Goal: Navigation & Orientation: Find specific page/section

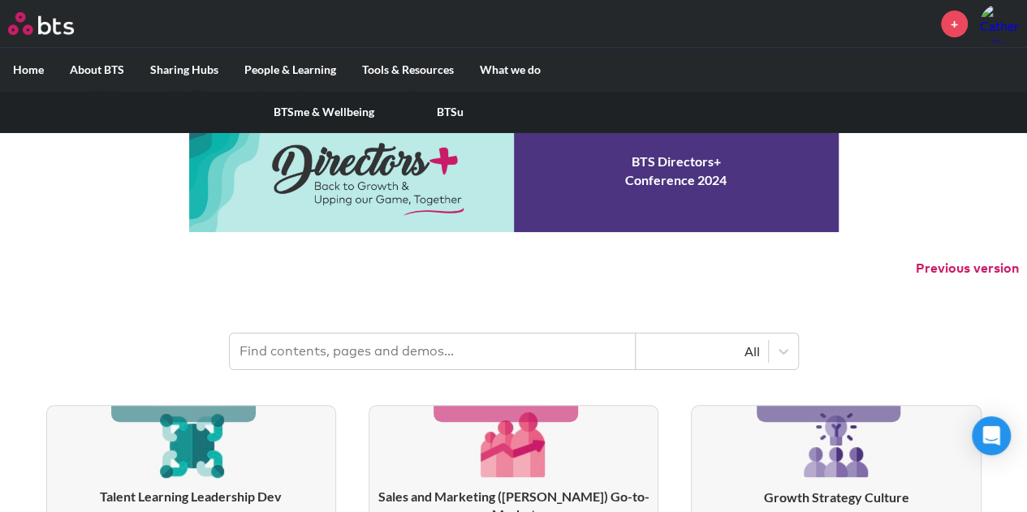
click at [313, 66] on label "People & Learning" at bounding box center [290, 70] width 118 height 42
click at [0, 0] on input "People & Learning" at bounding box center [0, 0] width 0 height 0
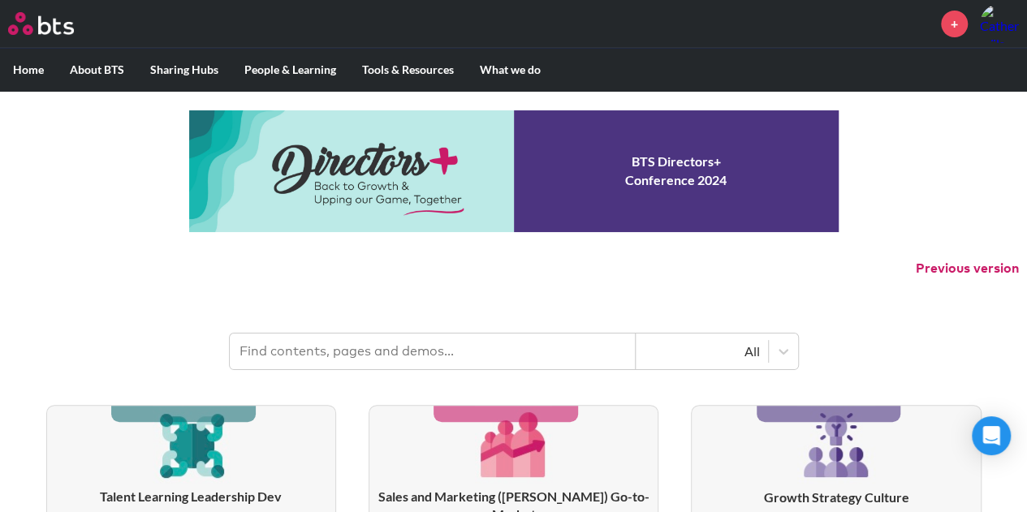
click at [1005, 24] on img at bounding box center [999, 23] width 39 height 39
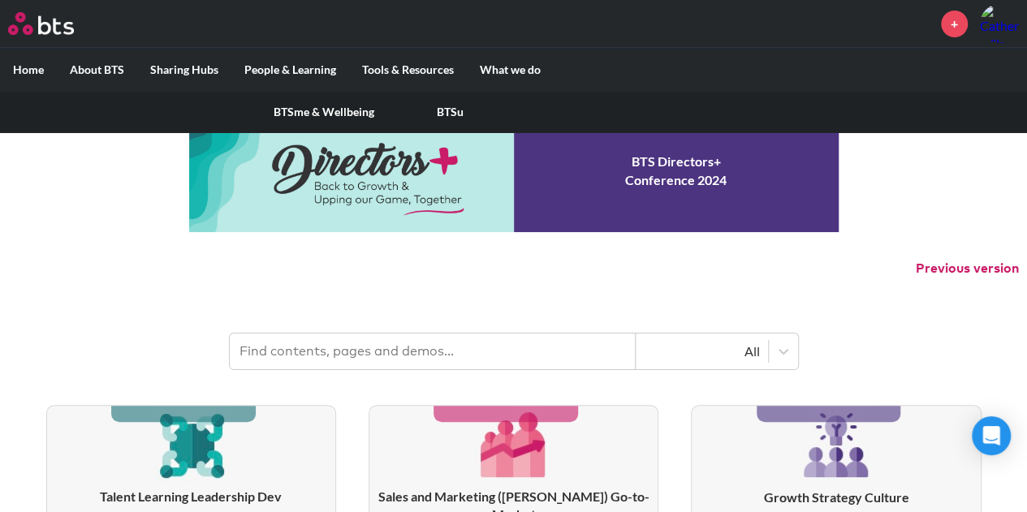
click at [446, 112] on link "BTSu" at bounding box center [450, 112] width 127 height 42
click at [310, 67] on label "People & Learning" at bounding box center [290, 70] width 118 height 42
click at [0, 0] on input "People & Learning" at bounding box center [0, 0] width 0 height 0
